Goal: Task Accomplishment & Management: Manage account settings

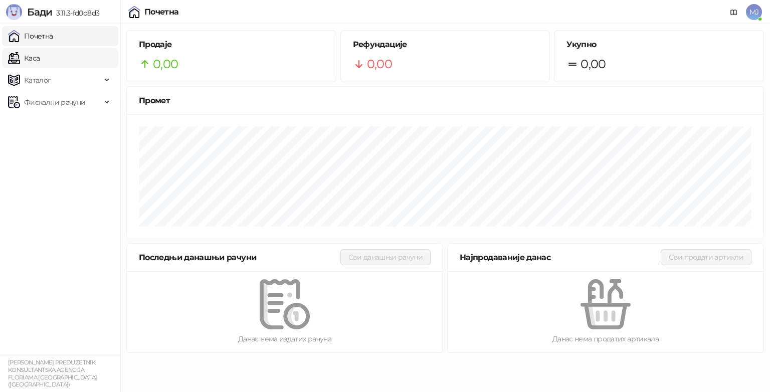
click at [40, 60] on link "Каса" at bounding box center [24, 58] width 32 height 20
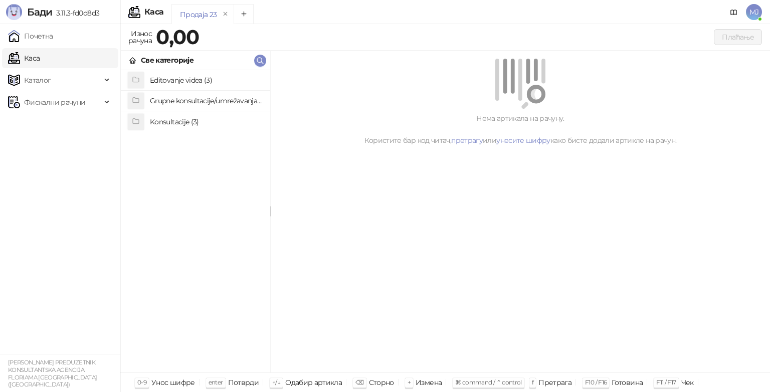
click at [169, 78] on h4 "Editovanje videa (3)" at bounding box center [206, 80] width 112 height 16
click at [169, 78] on h4 "Edit videa paket 150" at bounding box center [206, 80] width 112 height 16
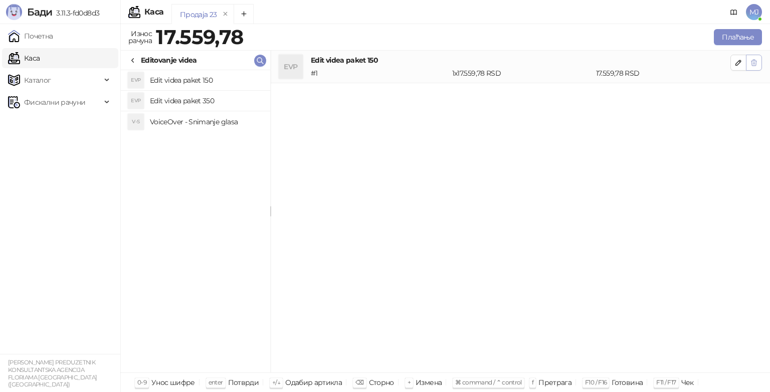
click at [750, 59] on icon "button" at bounding box center [754, 63] width 8 height 8
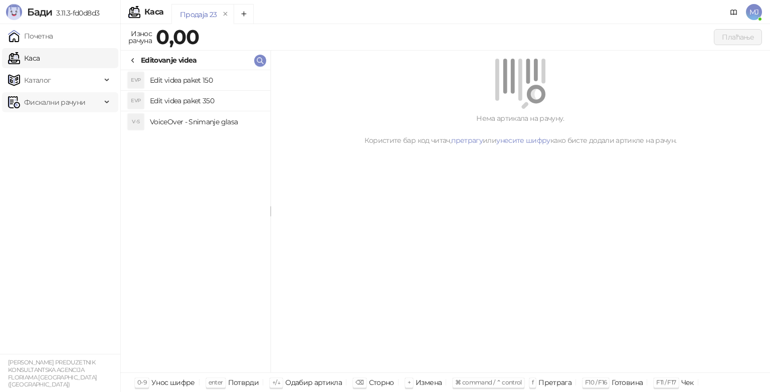
click at [35, 102] on span "Фискални рачуни" at bounding box center [54, 102] width 61 height 20
click at [48, 127] on link "Издати рачуни" at bounding box center [45, 124] width 67 height 20
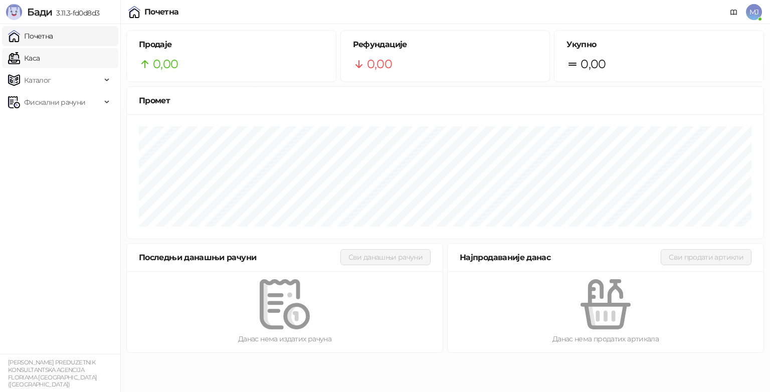
click at [40, 57] on link "Каса" at bounding box center [24, 58] width 32 height 20
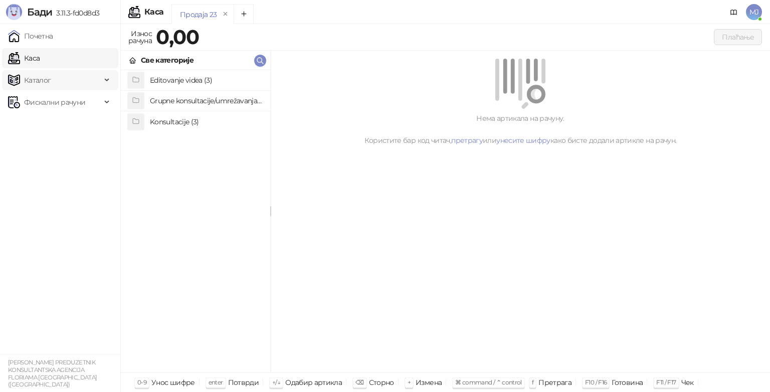
click at [89, 80] on span "Каталог" at bounding box center [54, 80] width 93 height 20
click at [85, 174] on span "Фискални рачуни" at bounding box center [54, 170] width 93 height 20
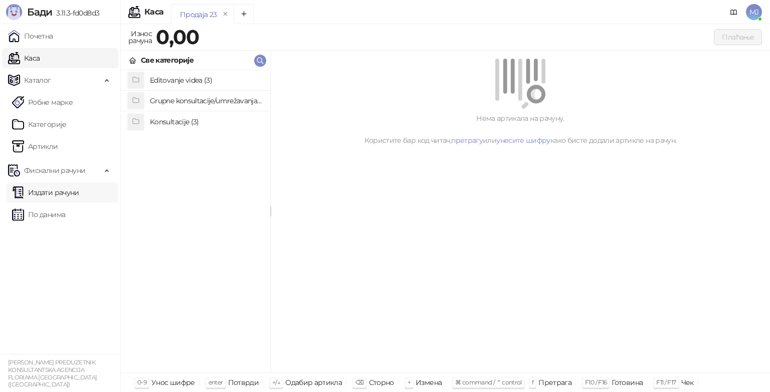
click at [44, 193] on link "Издати рачуни" at bounding box center [45, 192] width 67 height 20
